Goal: Information Seeking & Learning: Learn about a topic

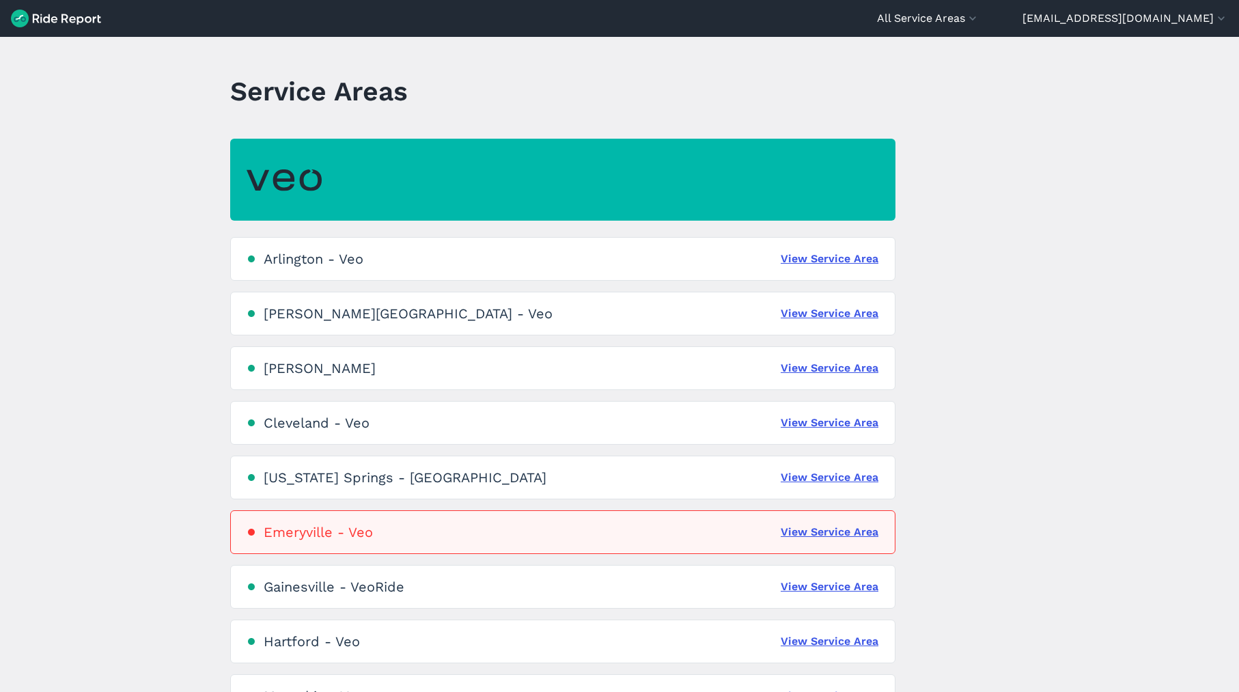
scroll to position [3, 0]
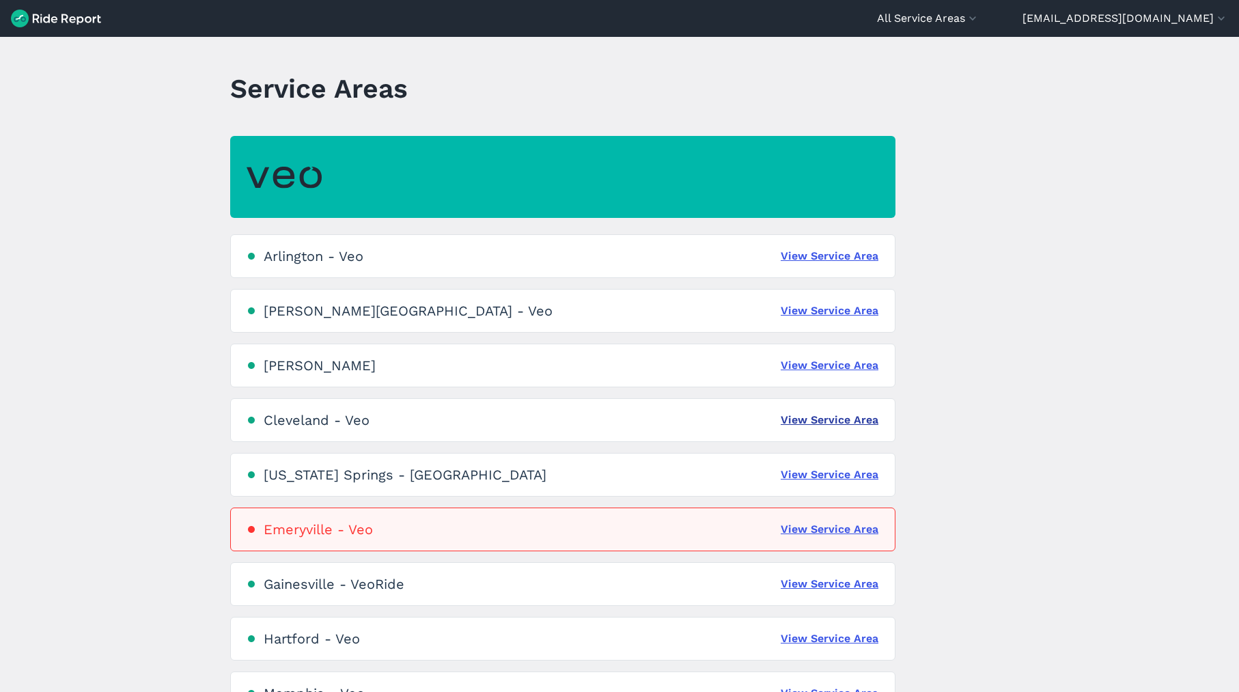
click at [845, 417] on link "View Service Area" at bounding box center [830, 420] width 98 height 16
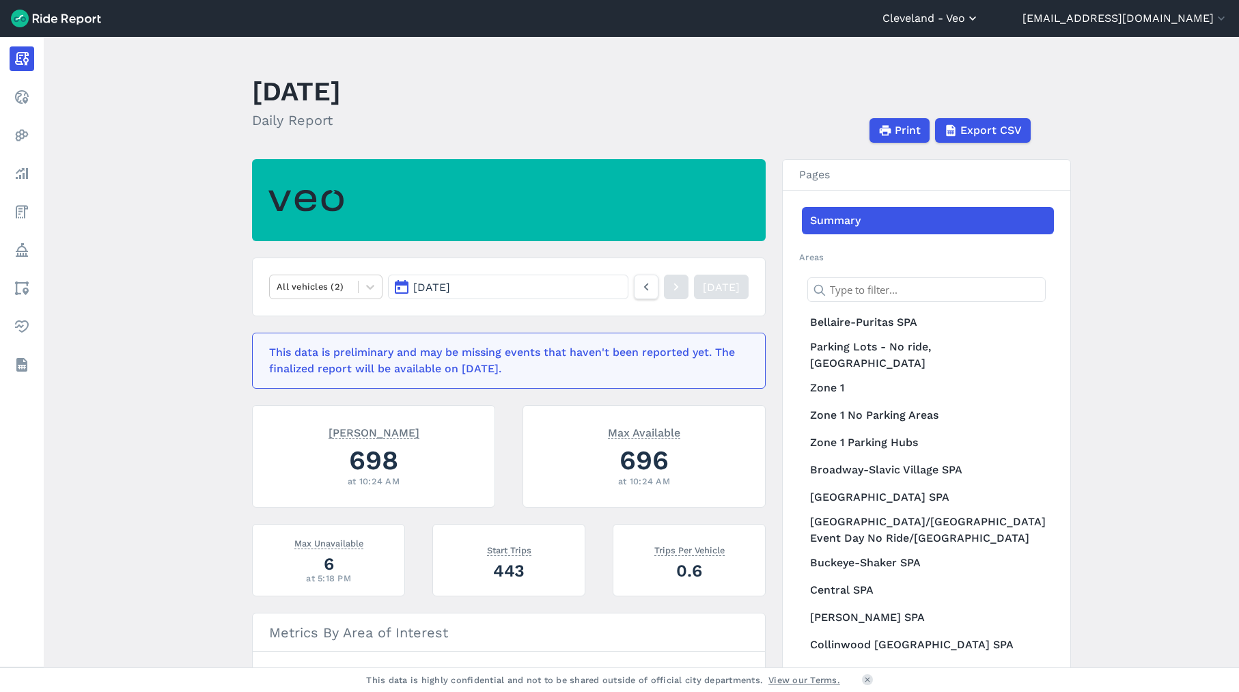
click at [979, 16] on button "Cleveland - Veo" at bounding box center [930, 18] width 97 height 16
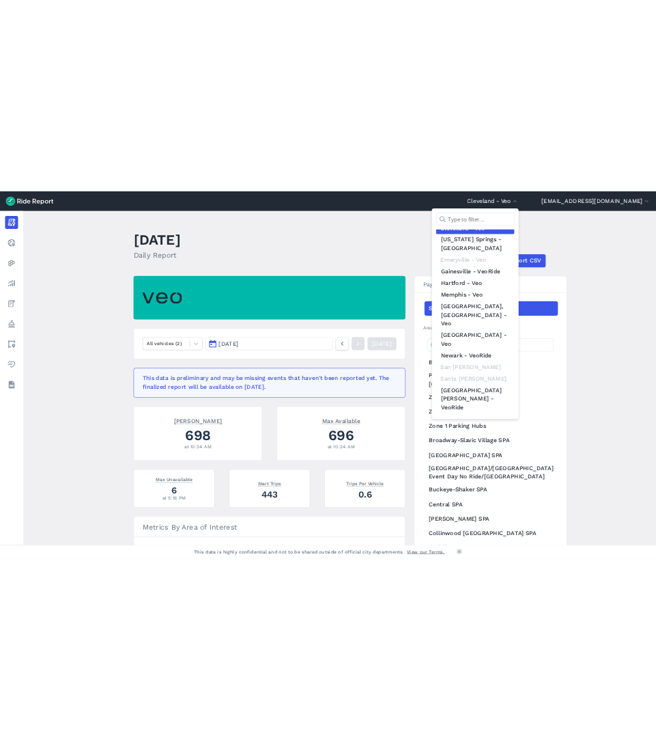
scroll to position [134, 0]
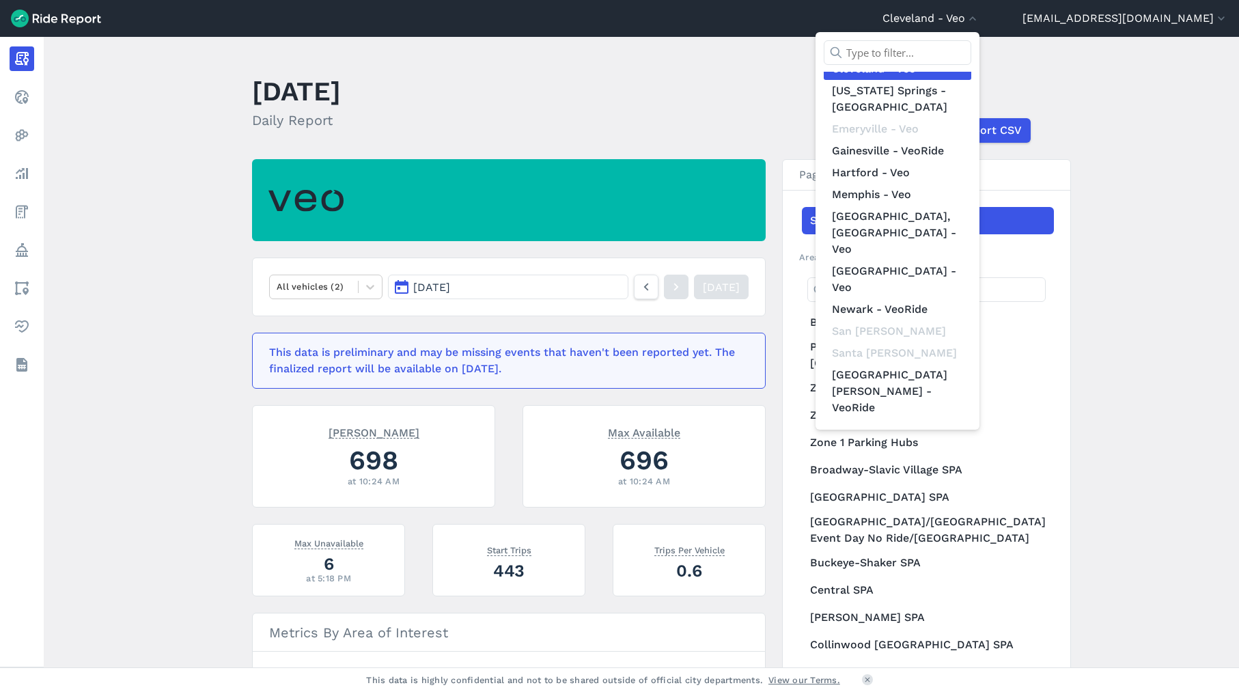
click at [949, 479] on link "The [US_STATE][GEOGRAPHIC_DATA]-Veo" at bounding box center [898, 506] width 148 height 55
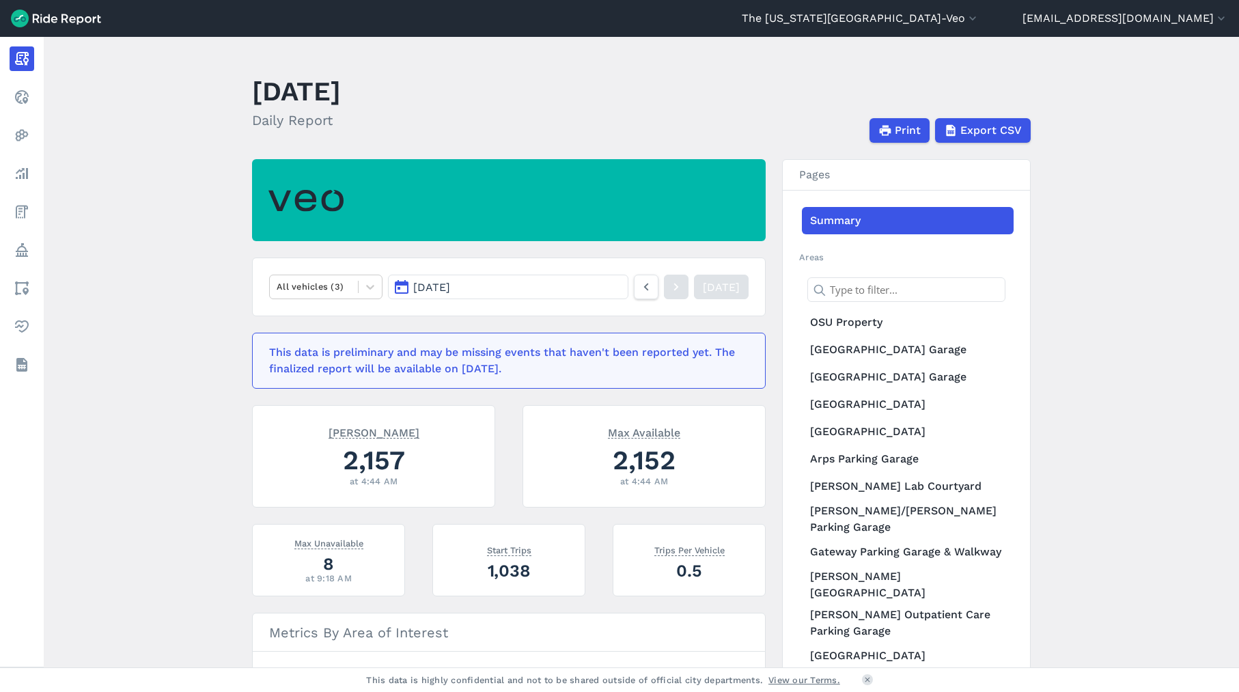
click at [549, 282] on button "[DATE]" at bounding box center [508, 287] width 240 height 25
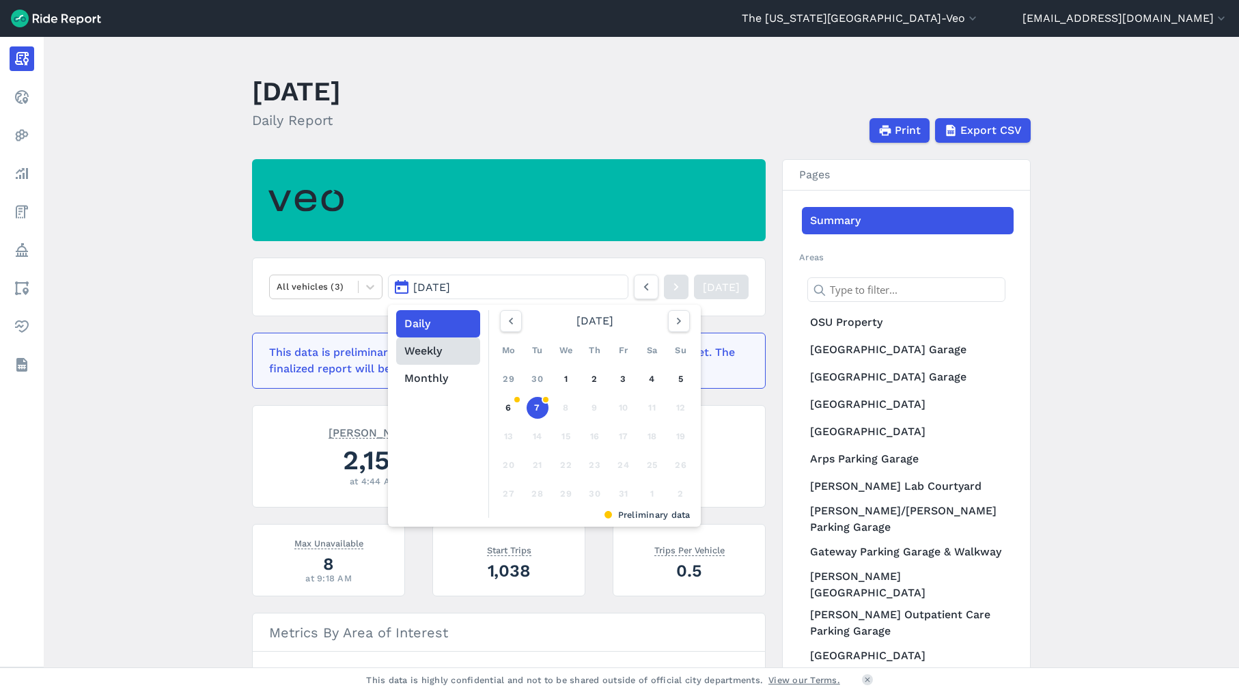
click at [437, 350] on button "Weekly" at bounding box center [438, 350] width 84 height 27
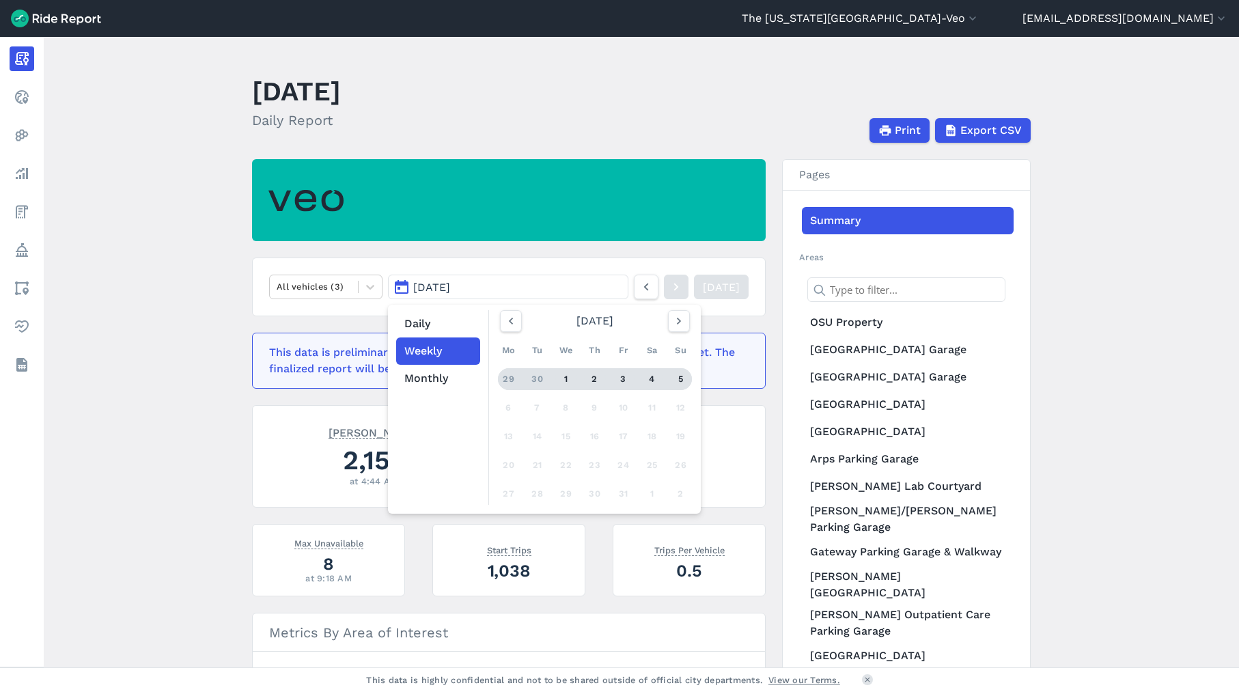
click at [678, 380] on div "5" at bounding box center [681, 379] width 22 height 22
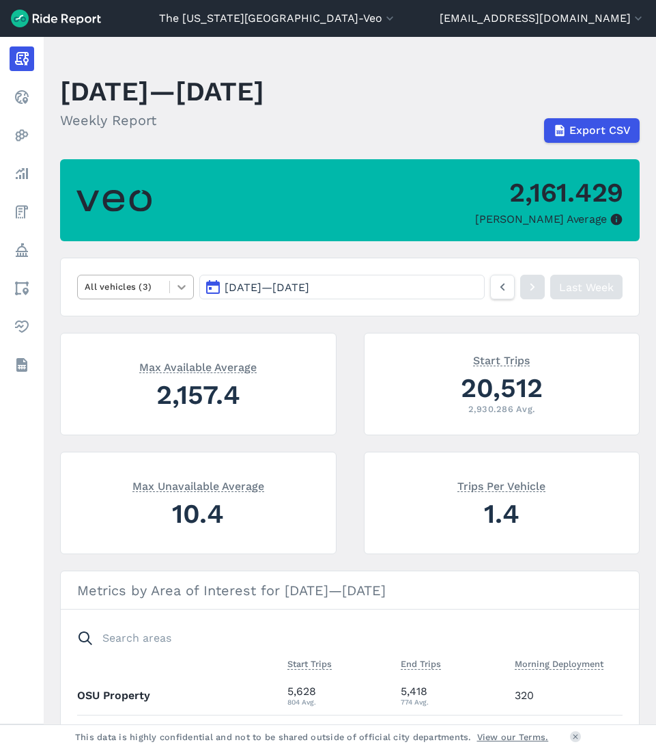
click at [182, 283] on icon at bounding box center [182, 287] width 14 height 14
click at [180, 282] on icon at bounding box center [182, 287] width 14 height 14
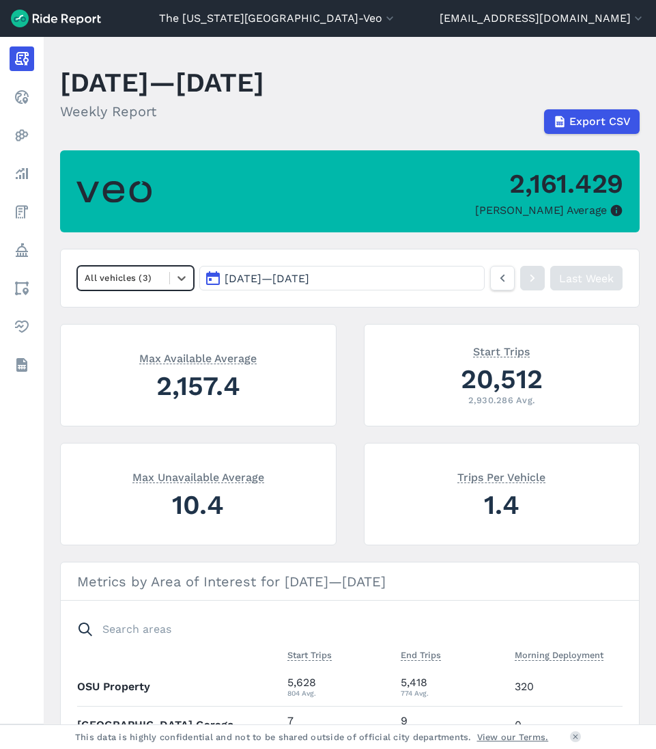
scroll to position [18, 0]
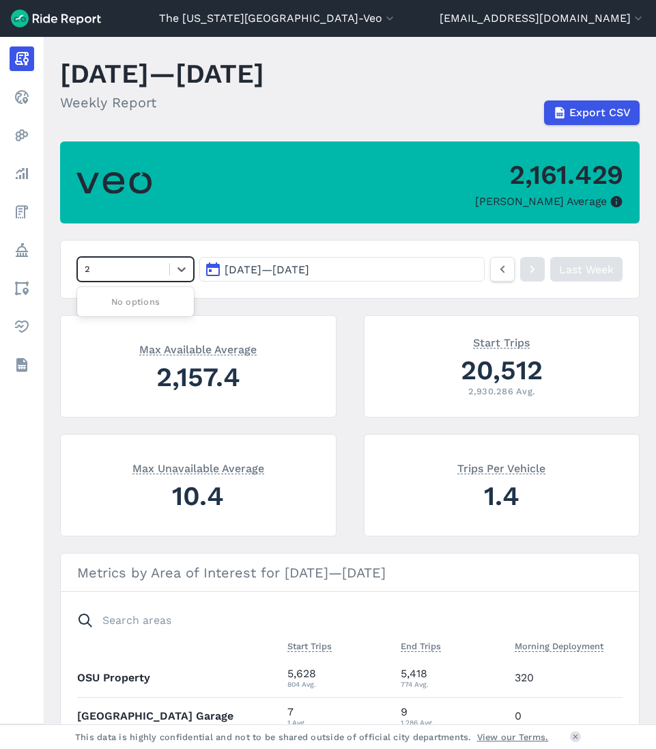
type input "20"
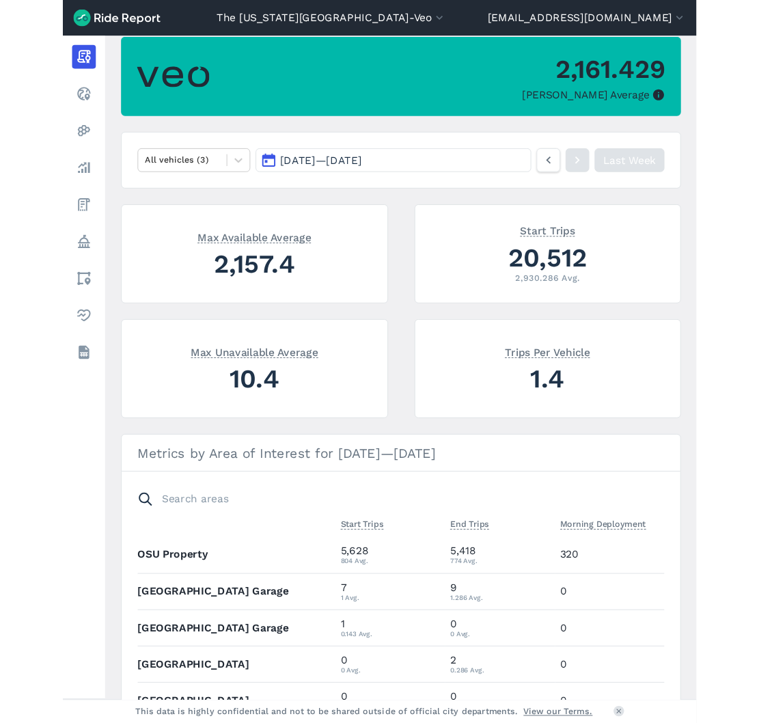
scroll to position [0, 0]
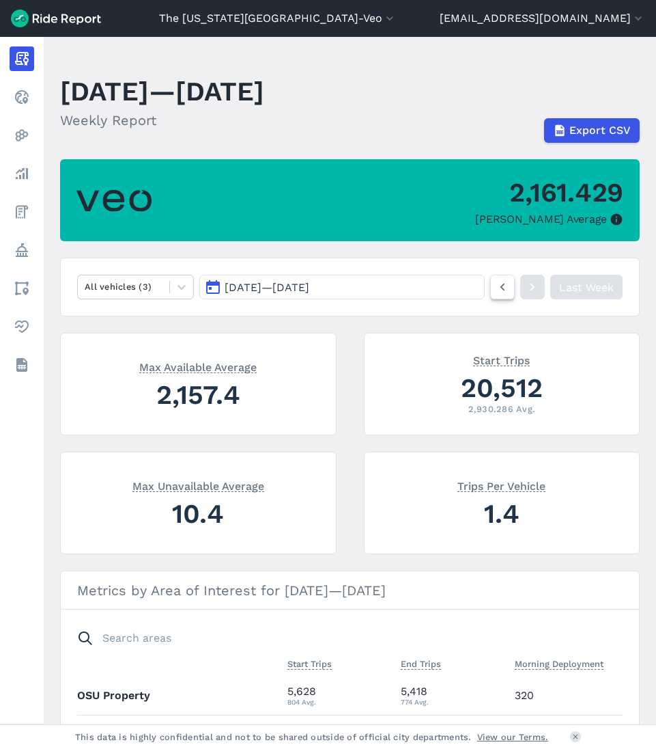
click at [505, 289] on link at bounding box center [502, 287] width 25 height 25
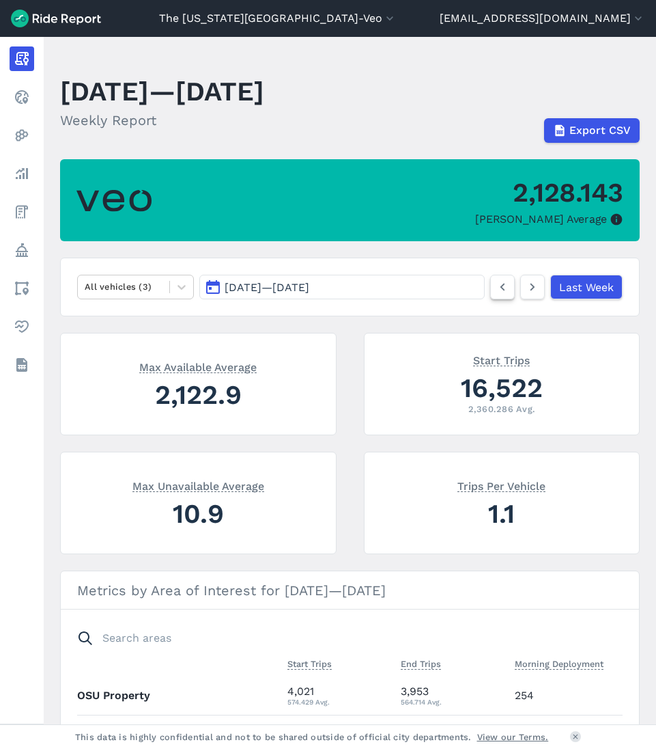
click at [505, 292] on link at bounding box center [502, 287] width 25 height 25
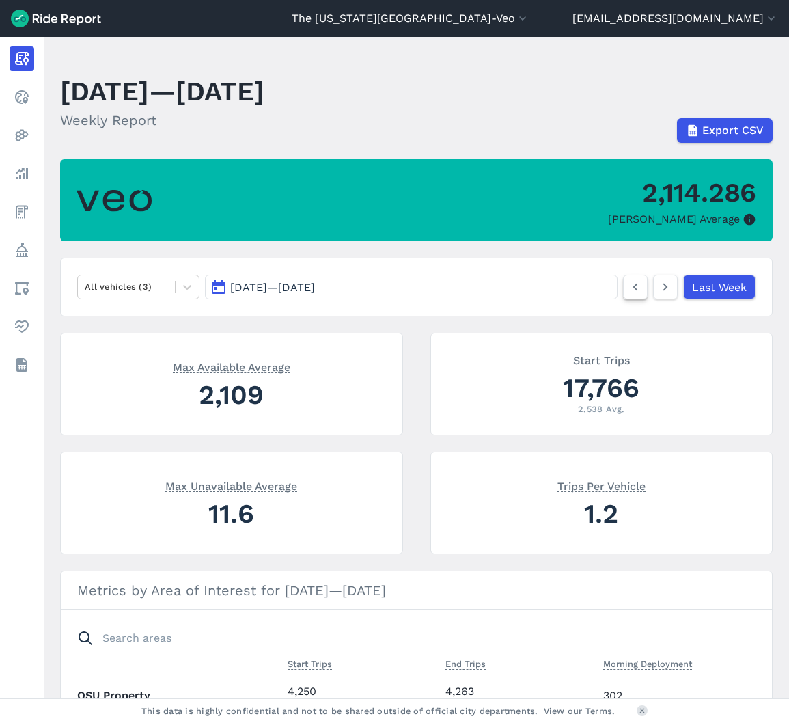
click at [628, 285] on icon at bounding box center [635, 287] width 15 height 16
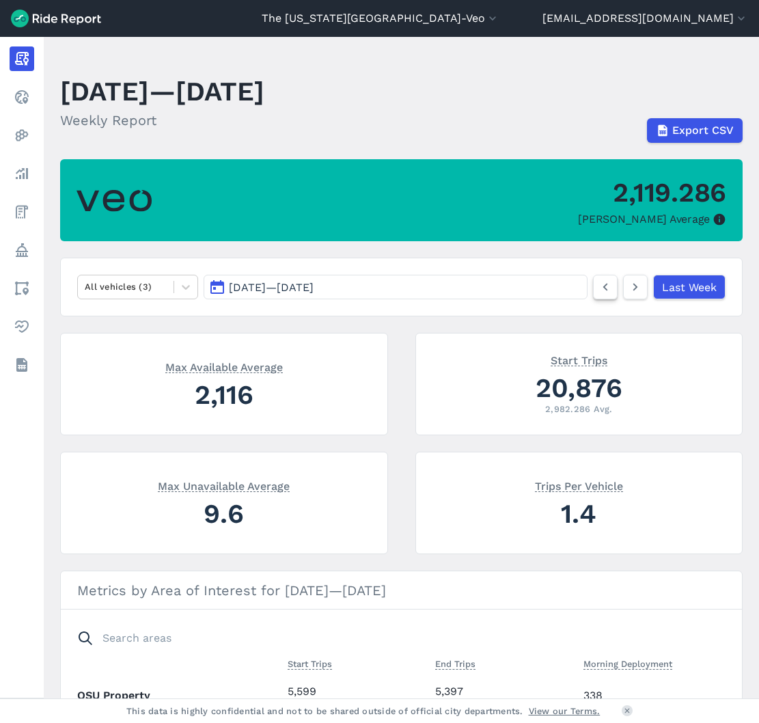
click at [609, 288] on link at bounding box center [605, 287] width 25 height 25
click at [606, 284] on icon at bounding box center [605, 287] width 15 height 16
click at [635, 292] on icon at bounding box center [635, 287] width 15 height 16
click at [606, 291] on icon at bounding box center [605, 287] width 15 height 16
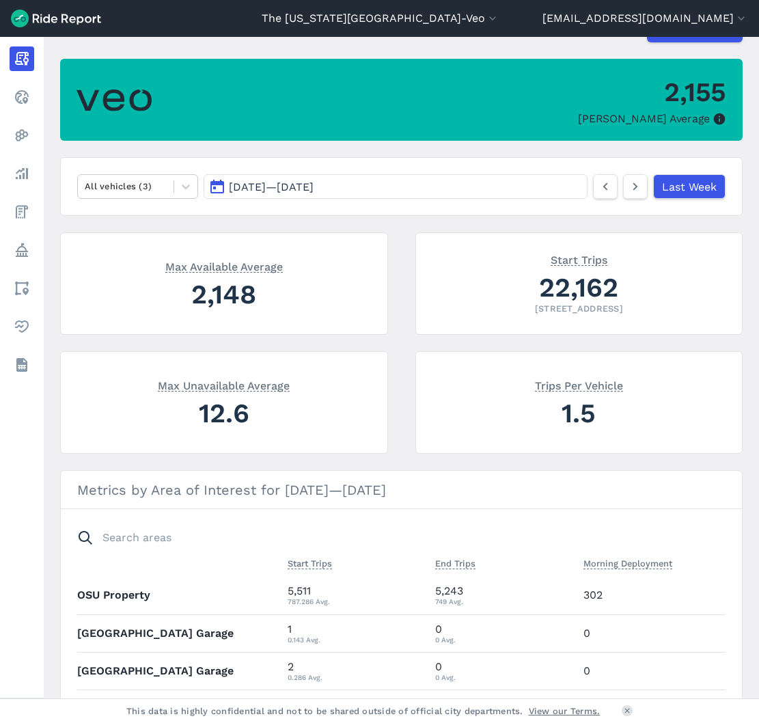
scroll to position [171, 0]
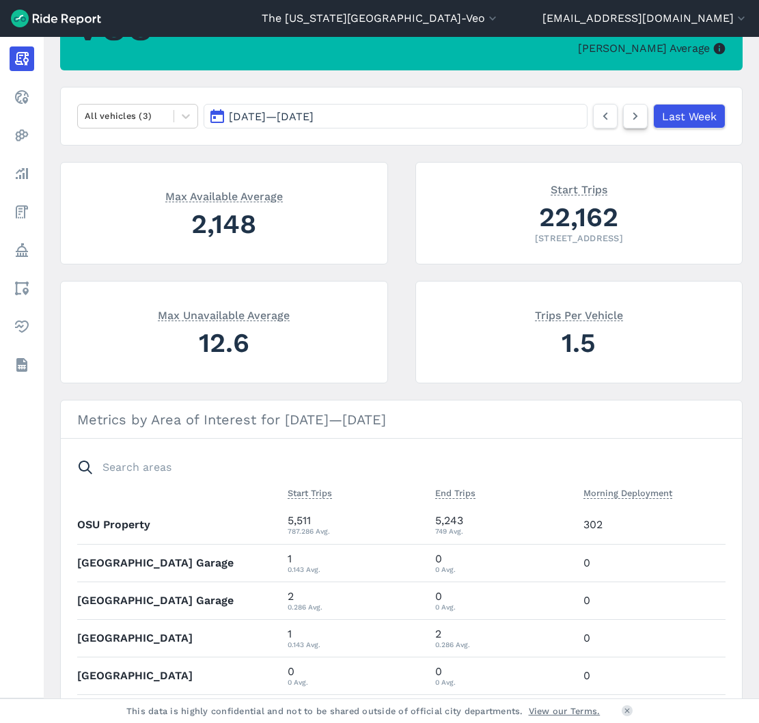
click at [633, 116] on icon at bounding box center [635, 116] width 15 height 16
click at [633, 116] on use at bounding box center [635, 117] width 5 height 8
click at [633, 115] on use at bounding box center [635, 117] width 5 height 8
click at [630, 115] on icon at bounding box center [635, 116] width 15 height 16
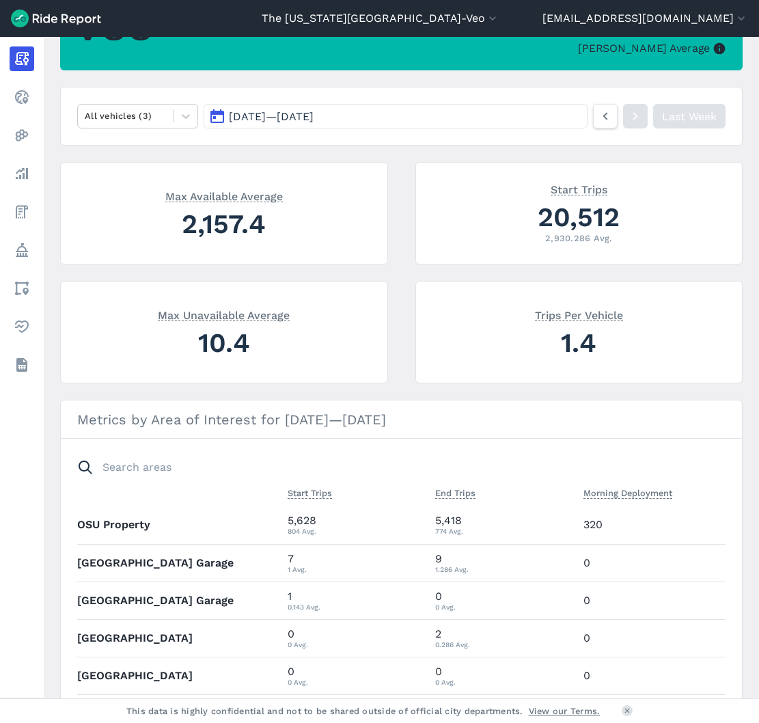
click at [630, 113] on icon at bounding box center [635, 116] width 15 height 16
click at [340, 103] on nav "All vehicles (3) [DATE] — [DATE] Last Week" at bounding box center [401, 116] width 682 height 59
click at [313, 112] on span "[DATE] — [DATE]" at bounding box center [271, 116] width 85 height 13
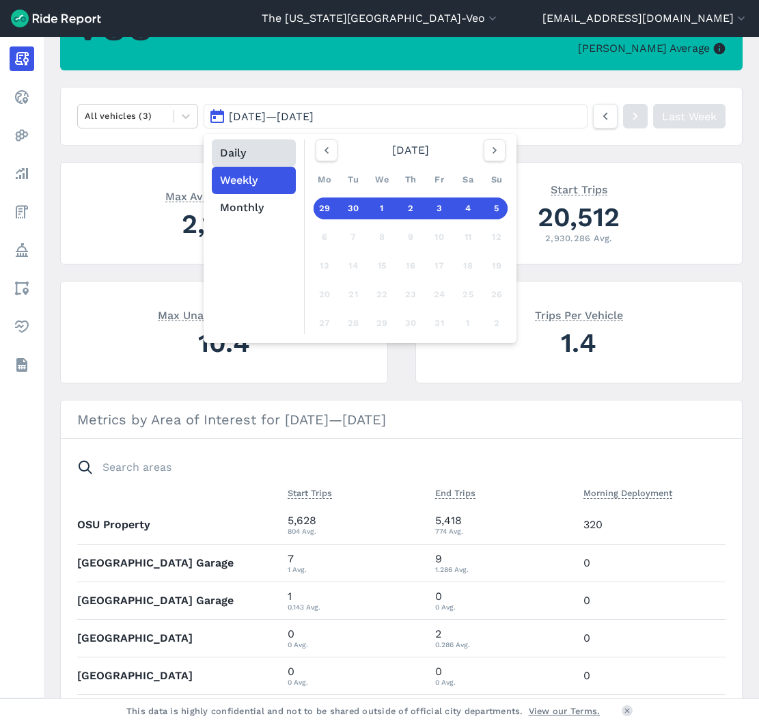
click at [260, 154] on button "Daily" at bounding box center [254, 152] width 84 height 27
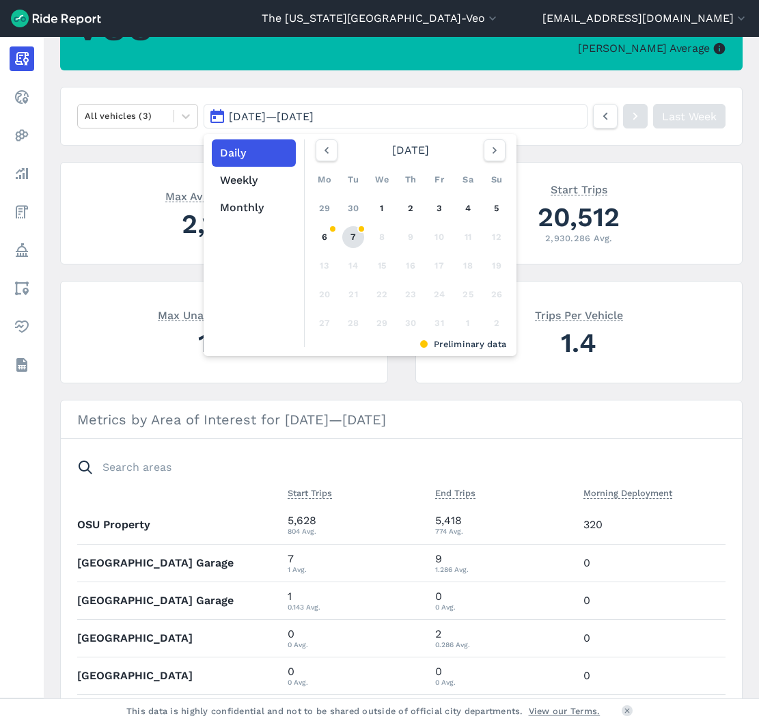
click at [354, 235] on link "7" at bounding box center [353, 237] width 22 height 22
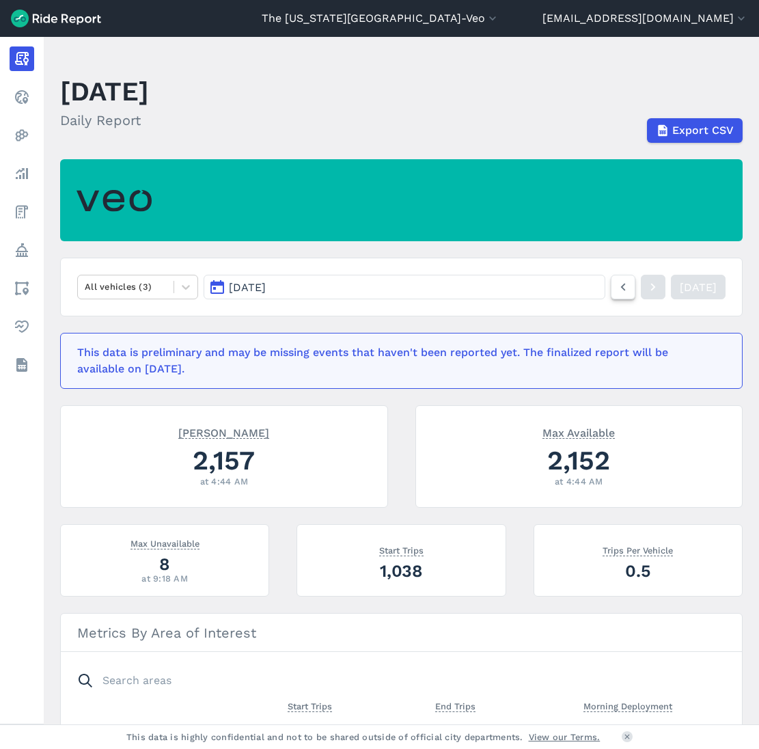
click at [615, 285] on icon at bounding box center [622, 287] width 15 height 16
click at [643, 286] on link at bounding box center [653, 287] width 25 height 25
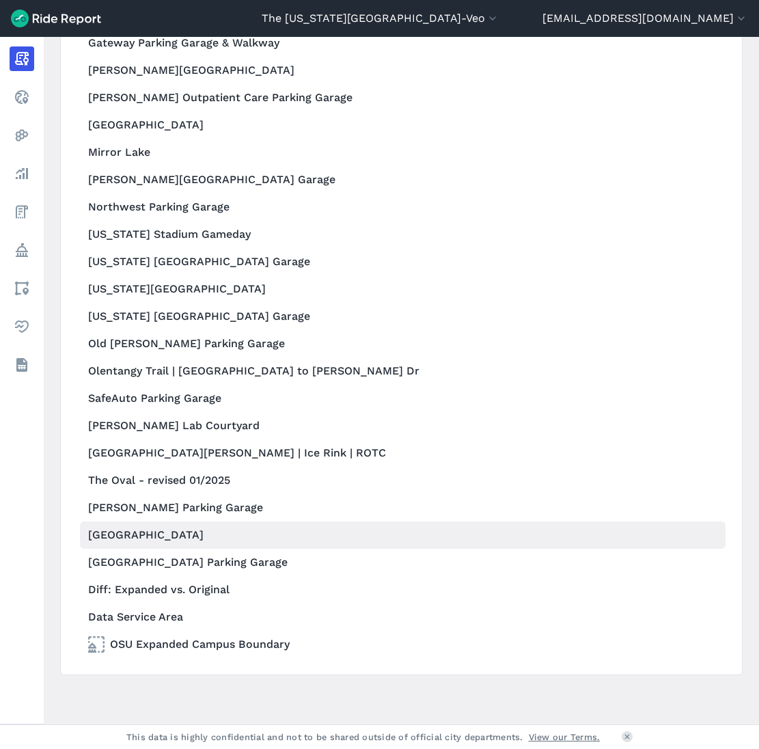
scroll to position [1363, 0]
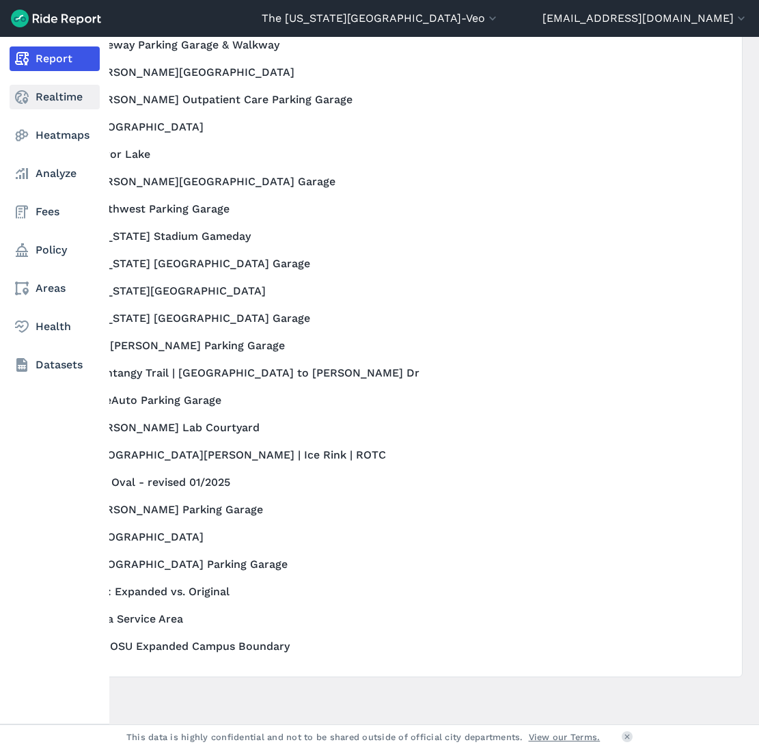
click at [81, 104] on link "Realtime" at bounding box center [55, 97] width 90 height 25
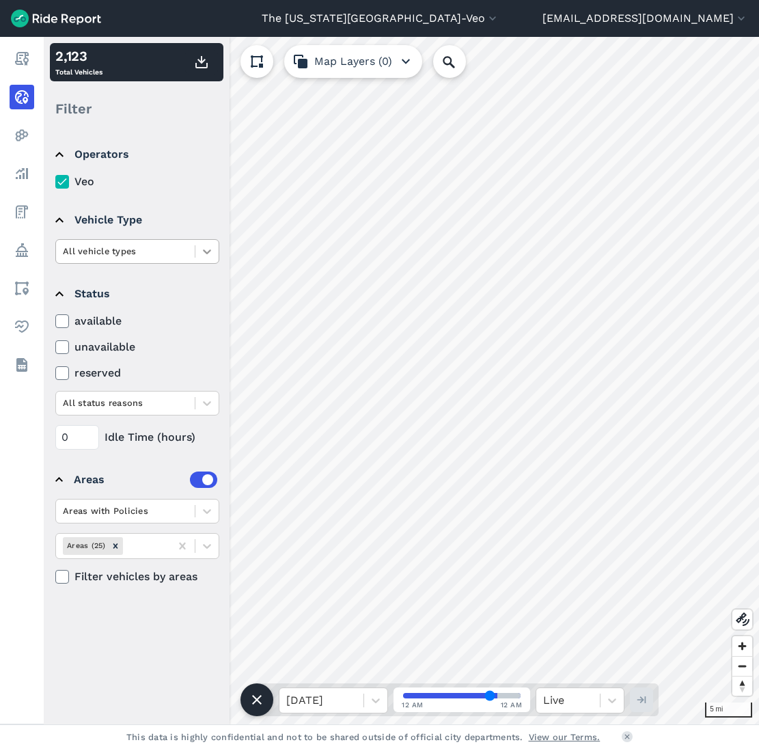
click at [209, 249] on icon at bounding box center [207, 252] width 14 height 14
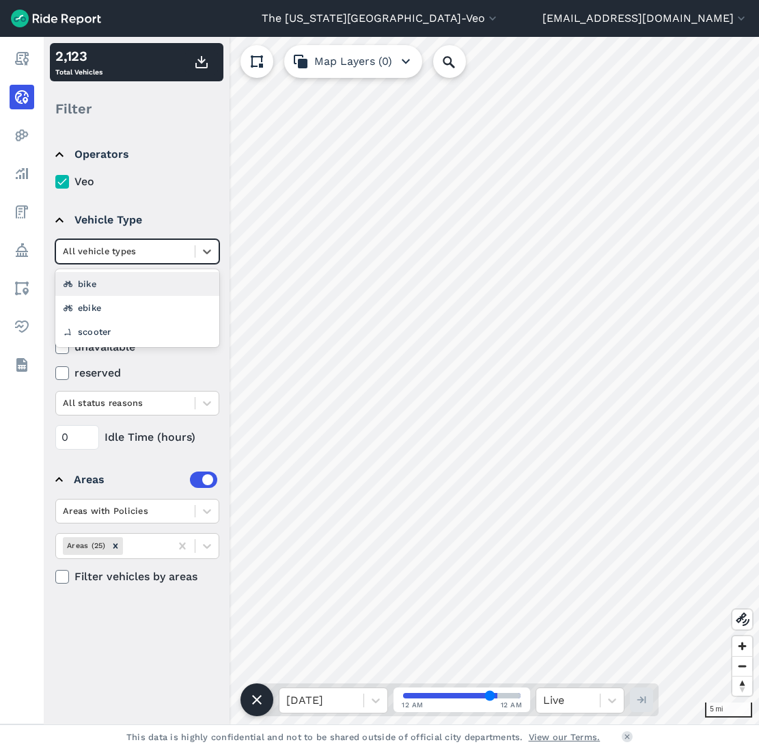
click at [200, 277] on div "bike" at bounding box center [137, 284] width 164 height 24
click at [121, 255] on div at bounding box center [125, 251] width 125 height 16
click at [117, 309] on div "ebike" at bounding box center [137, 308] width 164 height 24
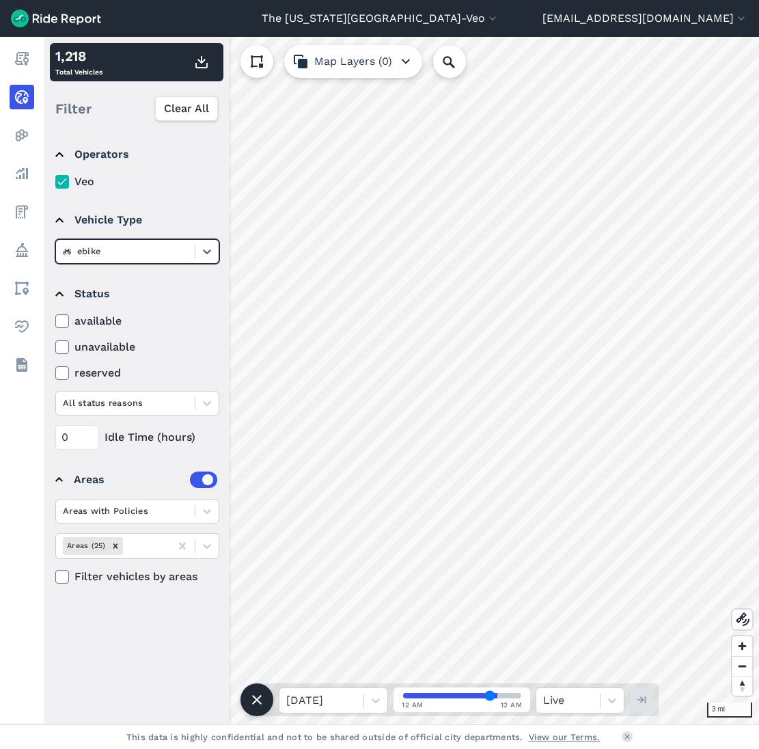
click at [128, 250] on div at bounding box center [125, 251] width 125 height 16
click at [112, 329] on div "scooter" at bounding box center [137, 332] width 164 height 24
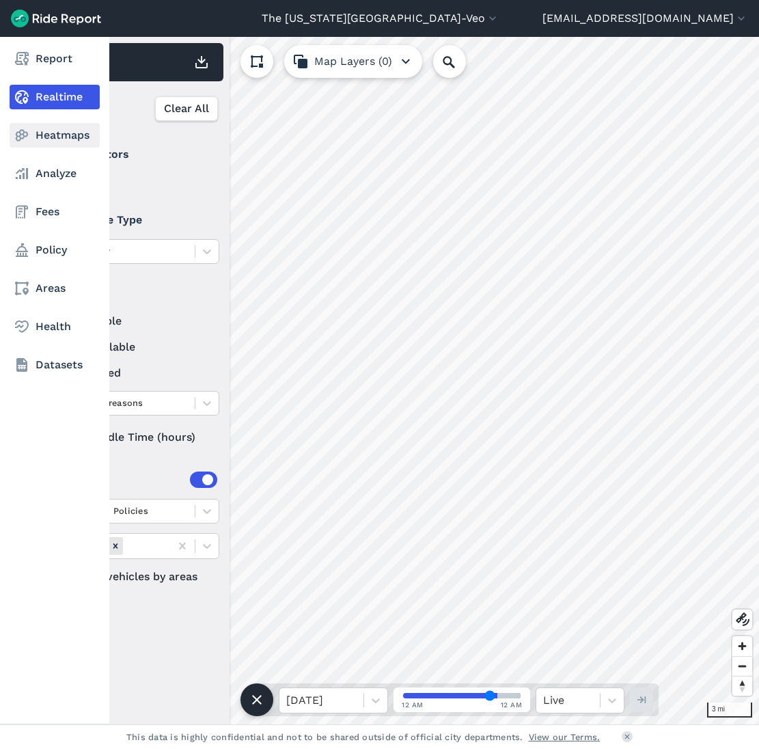
click at [37, 135] on link "Heatmaps" at bounding box center [55, 135] width 90 height 25
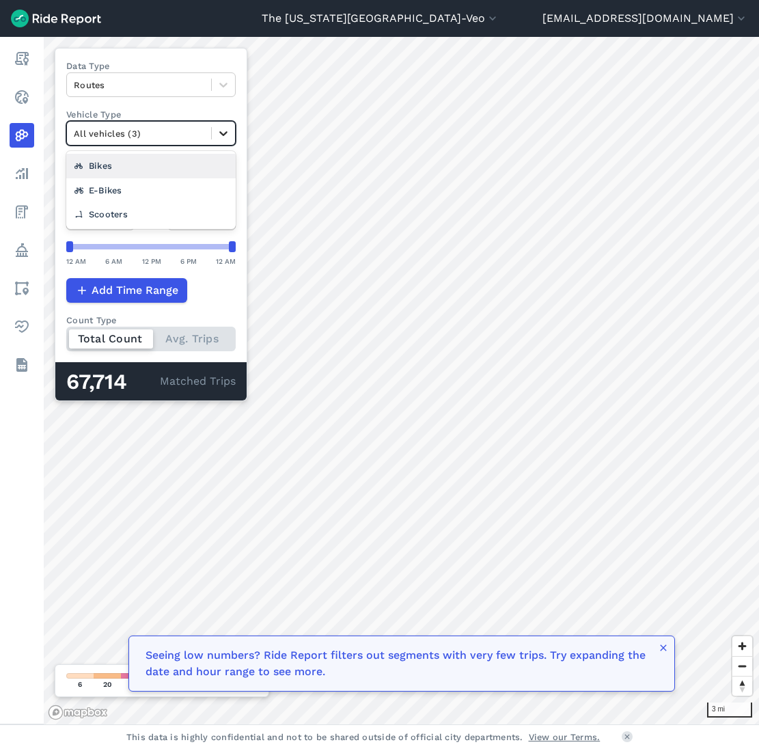
click at [227, 131] on icon at bounding box center [224, 133] width 14 height 14
click at [227, 130] on icon at bounding box center [224, 133] width 14 height 14
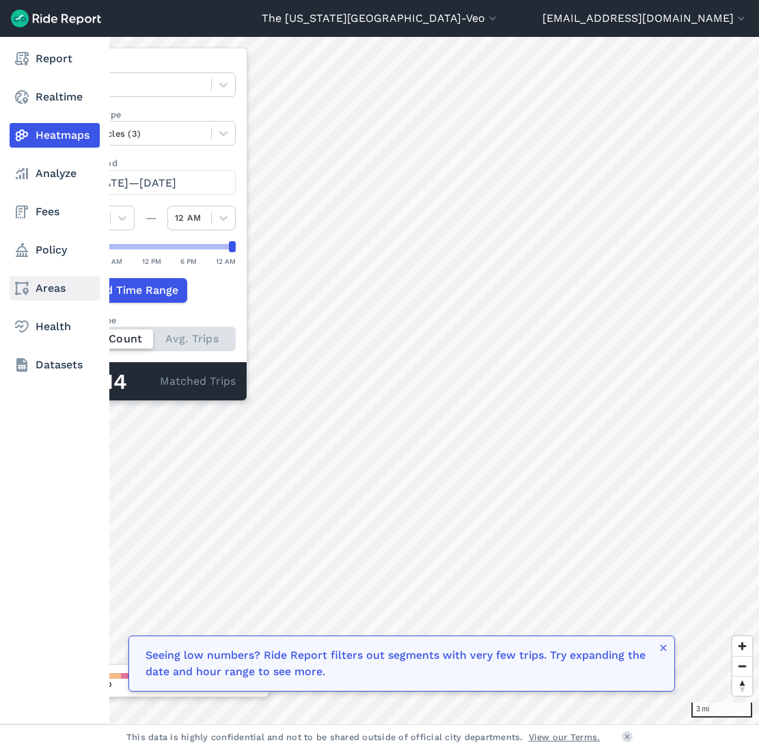
click at [64, 289] on link "Areas" at bounding box center [55, 288] width 90 height 25
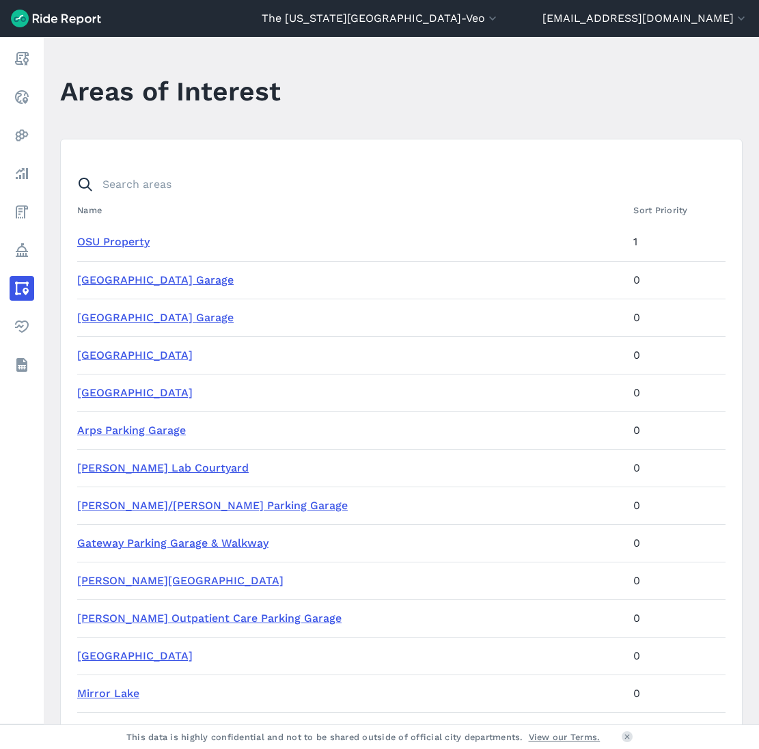
click at [108, 242] on link "OSU Property" at bounding box center [113, 241] width 72 height 13
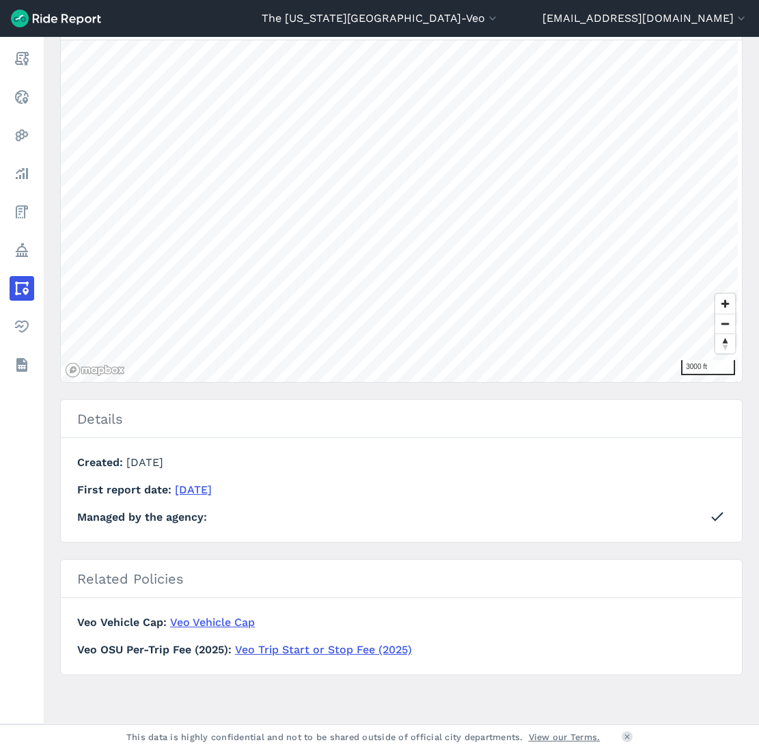
scroll to position [158, 0]
click at [215, 620] on link "Veo Vehicle Cap" at bounding box center [212, 621] width 85 height 13
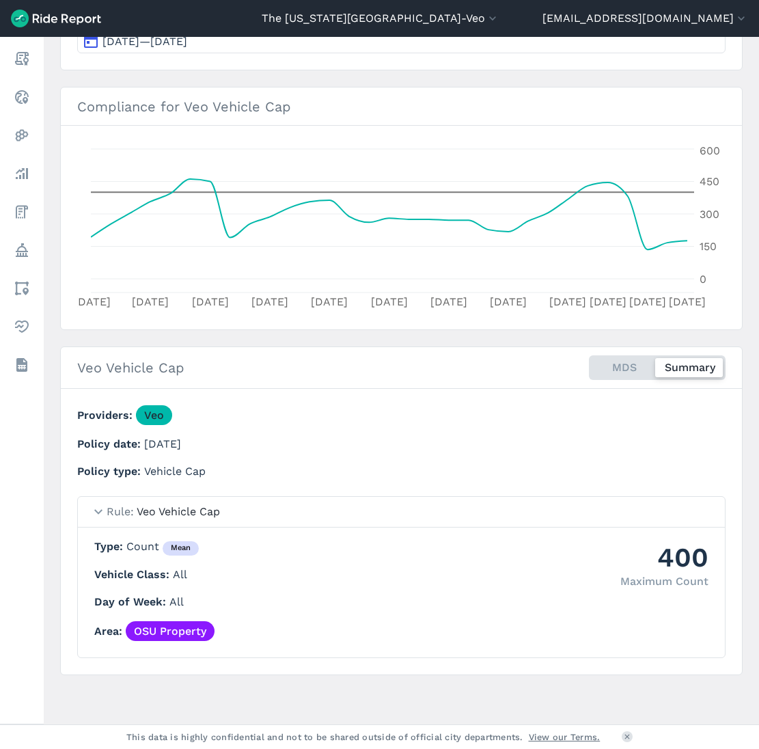
scroll to position [199, 0]
